Goal: Task Accomplishment & Management: Complete application form

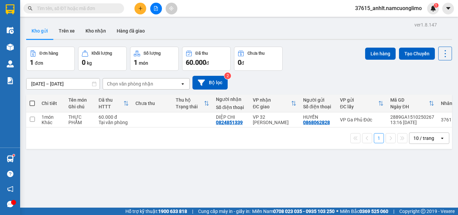
click at [141, 6] on button at bounding box center [140, 9] width 12 height 12
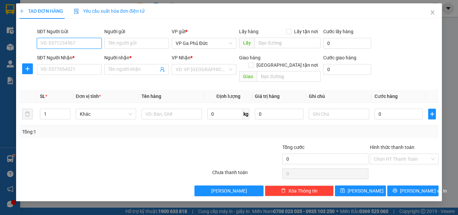
click at [74, 42] on input "SĐT Người Gửi" at bounding box center [69, 43] width 65 height 11
type input "0948588402"
click at [71, 58] on div "0948588402 - CHỊ [PERSON_NAME]" at bounding box center [78, 56] width 75 height 7
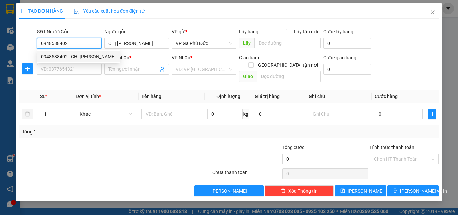
type input "CHỊ [PERSON_NAME]"
type input "0948588402"
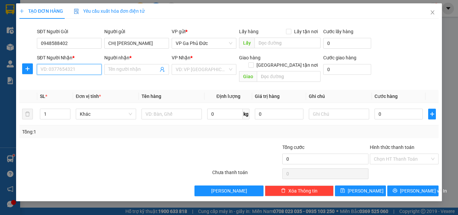
click at [76, 68] on input "SĐT Người Nhận *" at bounding box center [69, 69] width 65 height 11
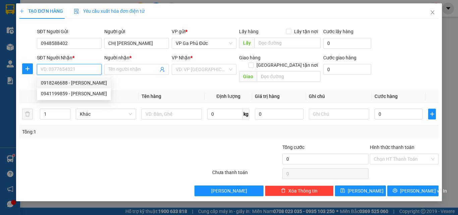
click at [72, 85] on div "0918246688 - [PERSON_NAME]" at bounding box center [74, 82] width 66 height 7
type input "0918246688"
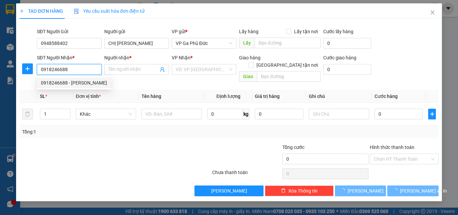
type input "thúy"
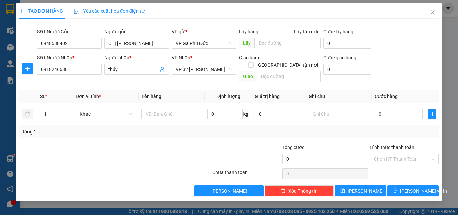
click at [206, 80] on div "Transit Pickup Surcharge Ids Transit Deliver Surcharge Ids Transit Deliver Surc…" at bounding box center [228, 110] width 419 height 172
click at [185, 109] on input "text" at bounding box center [171, 114] width 60 height 11
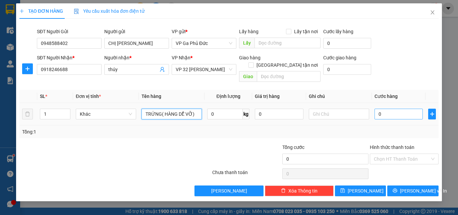
type input "TRỨNG( HÀNG DỄ VỠ)"
click at [398, 109] on input "0" at bounding box center [398, 114] width 48 height 11
type input "5"
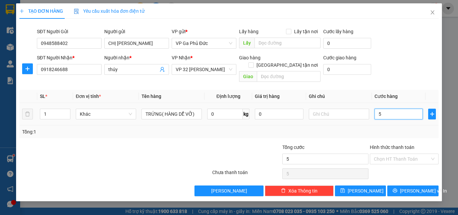
type input "50"
type input "50.000"
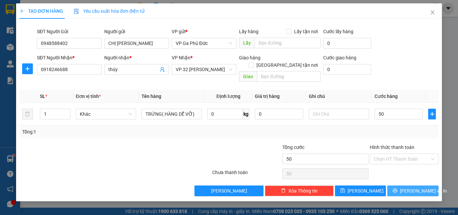
type input "50.000"
click at [423, 187] on span "[PERSON_NAME] và In" at bounding box center [423, 190] width 47 height 7
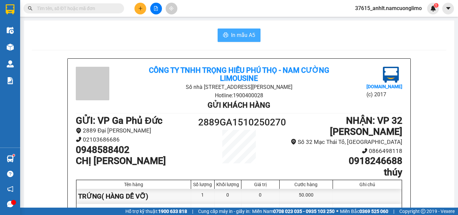
click at [231, 36] on span "In mẫu A5" at bounding box center [243, 35] width 24 height 8
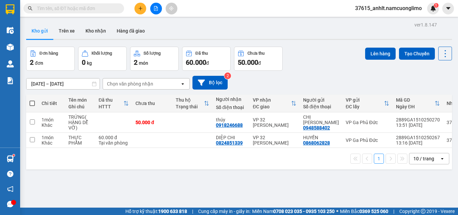
click at [283, 83] on div "[DATE] – [DATE] Press the down arrow key to interact with the calendar and sele…" at bounding box center [239, 83] width 426 height 14
click at [43, 30] on button "Kho gửi" at bounding box center [39, 31] width 27 height 16
click at [137, 5] on button at bounding box center [140, 9] width 12 height 12
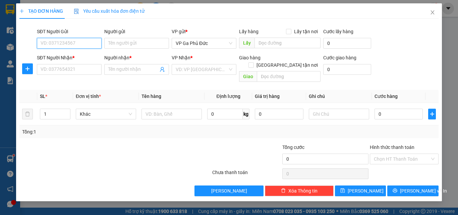
click at [83, 46] on input "SĐT Người Gửi" at bounding box center [69, 43] width 65 height 11
type input "0867505320"
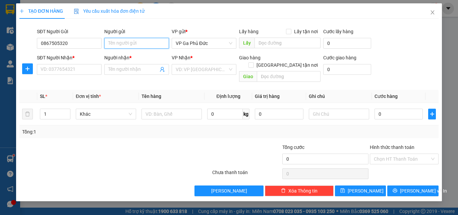
click at [145, 44] on input "Người gửi" at bounding box center [136, 43] width 65 height 11
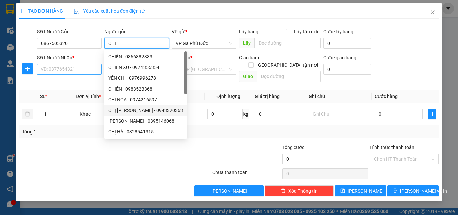
type input "CHI"
click at [55, 71] on input "SĐT Người Nhận *" at bounding box center [69, 69] width 65 height 11
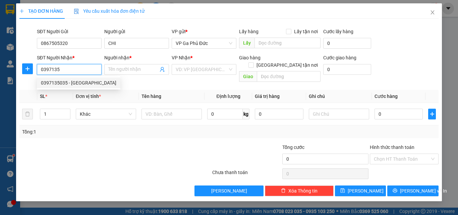
click at [110, 83] on div "0397135035 - [GEOGRAPHIC_DATA]" at bounding box center [78, 82] width 75 height 7
type input "0397135035"
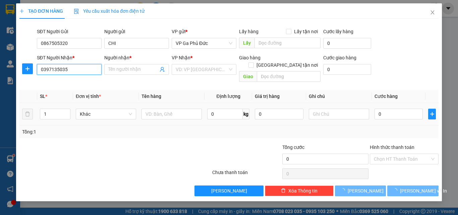
type input "[PERSON_NAME]"
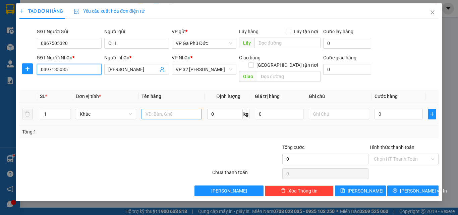
type input "0397135035"
click at [184, 109] on input "text" at bounding box center [171, 114] width 60 height 11
type input "SẠC"
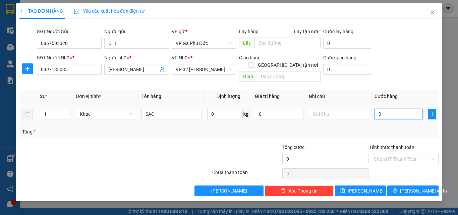
click at [392, 109] on input "0" at bounding box center [398, 114] width 48 height 11
type input "2"
type input "20"
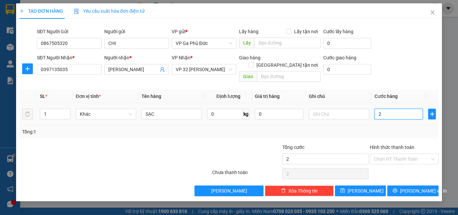
type input "20"
type input "20.000"
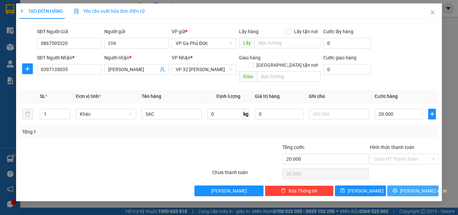
click at [422, 187] on span "[PERSON_NAME] và In" at bounding box center [423, 190] width 47 height 7
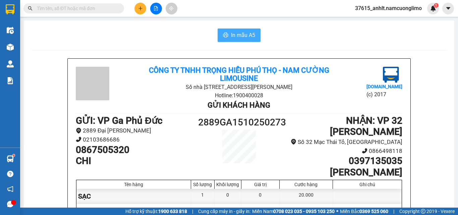
click at [233, 34] on span "In mẫu A5" at bounding box center [243, 35] width 24 height 8
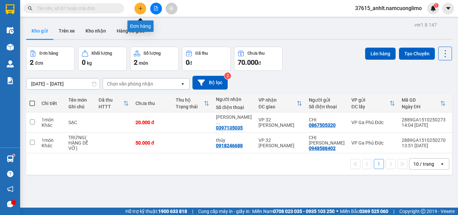
click at [140, 7] on icon "plus" at bounding box center [140, 8] width 5 height 5
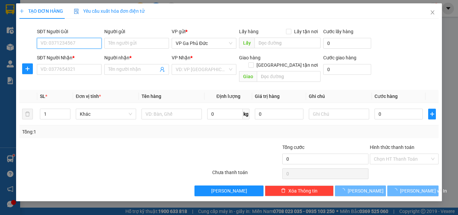
click at [76, 47] on input "SĐT Người Gửi" at bounding box center [69, 43] width 65 height 11
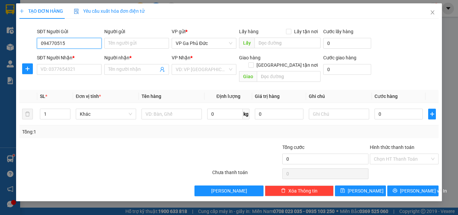
type input "0947705155"
click at [79, 58] on div "0947705155 - TRANG" at bounding box center [69, 56] width 57 height 7
type input "TRANG"
type input "0947705155"
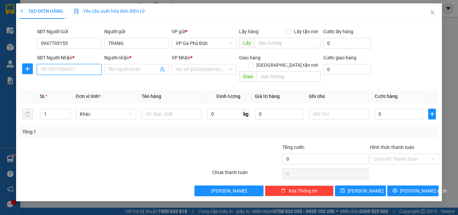
click at [77, 68] on input "SĐT Người Nhận *" at bounding box center [69, 69] width 65 height 11
click at [84, 83] on div "0362433950 - HẰNG" at bounding box center [69, 82] width 57 height 7
type input "0362433950"
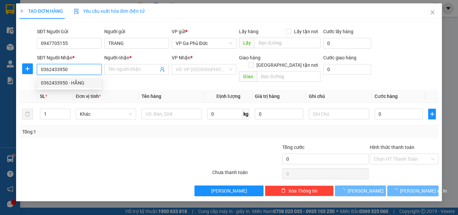
type input "HẰNG"
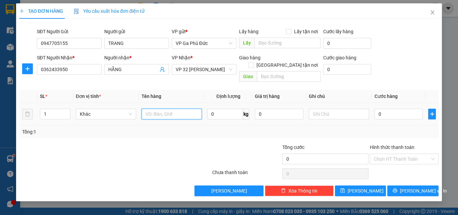
click at [153, 109] on input "text" at bounding box center [171, 114] width 60 height 11
type input "GIÀY"
click at [380, 110] on input "0" at bounding box center [398, 114] width 48 height 11
type input "3"
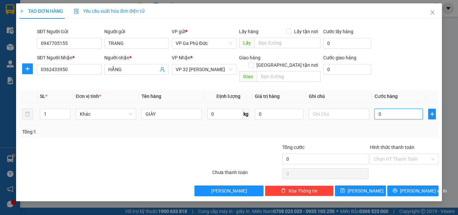
type input "3"
type input "30"
type input "30.000"
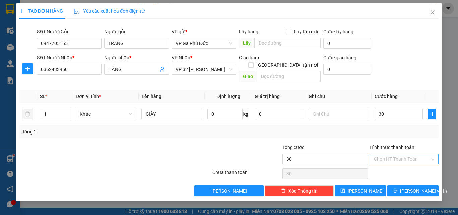
type input "30.000"
click at [403, 154] on input "Hình thức thanh toán" at bounding box center [402, 159] width 56 height 10
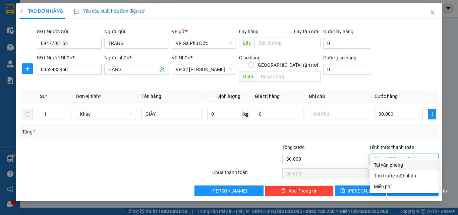
click at [407, 163] on div "Tại văn phòng" at bounding box center [404, 164] width 61 height 7
type input "0"
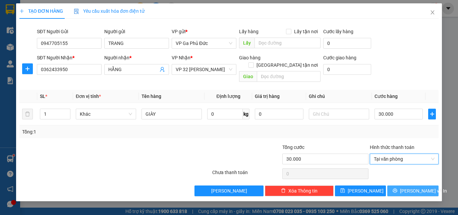
click at [406, 185] on button "[PERSON_NAME] và In" at bounding box center [412, 190] width 51 height 11
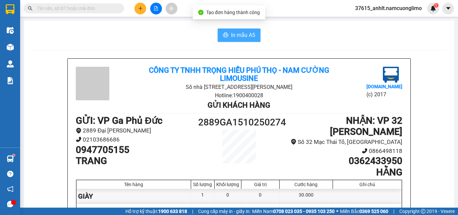
click at [238, 35] on span "In mẫu A5" at bounding box center [243, 35] width 24 height 8
